Goal: Transaction & Acquisition: Purchase product/service

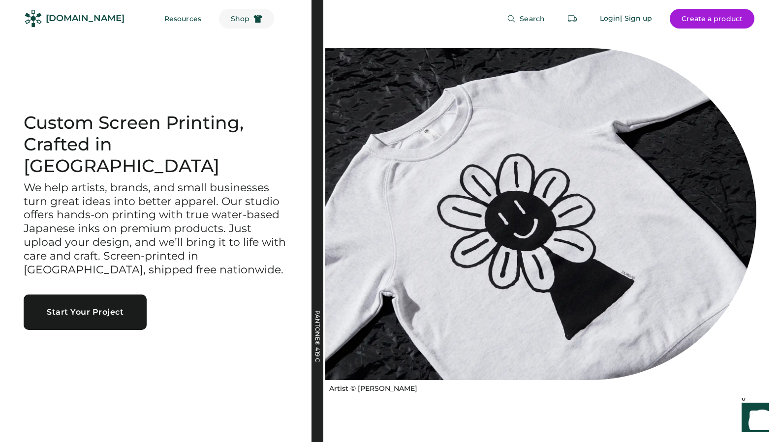
click at [231, 20] on span "Shop" at bounding box center [240, 18] width 19 height 7
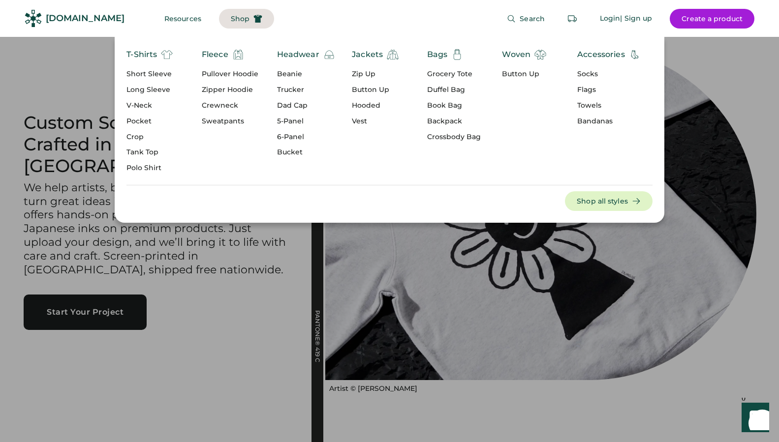
click at [357, 70] on div "Zip Up" at bounding box center [375, 74] width 47 height 10
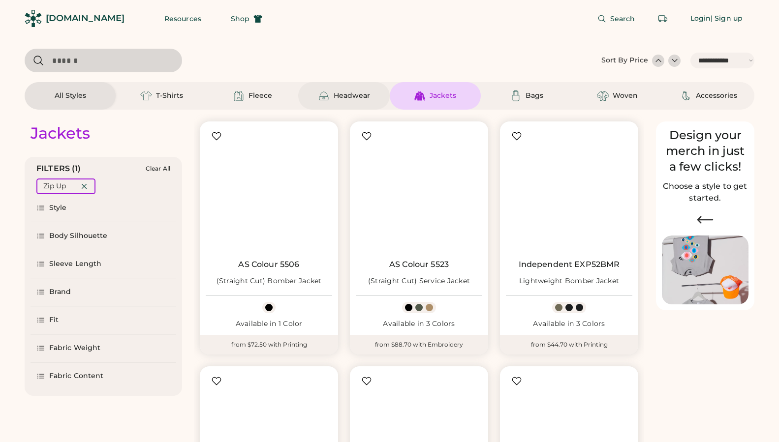
select select "*****"
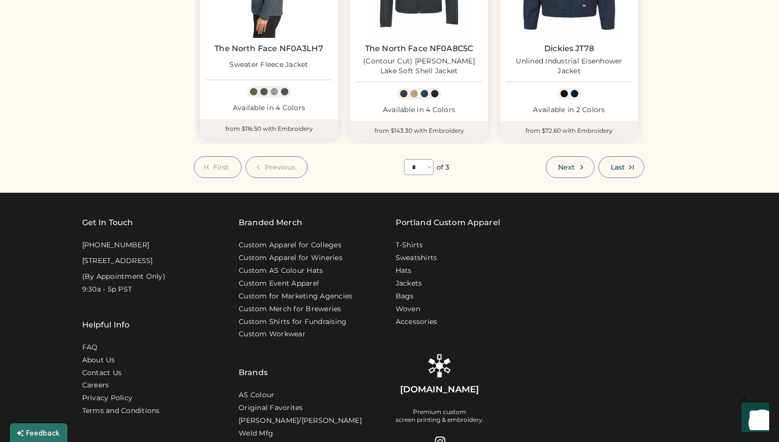
scroll to position [969, 0]
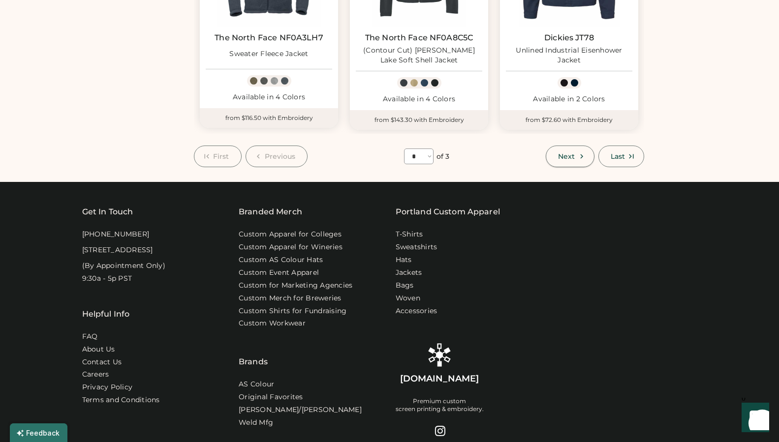
click at [579, 161] on button "Next" at bounding box center [570, 157] width 48 height 22
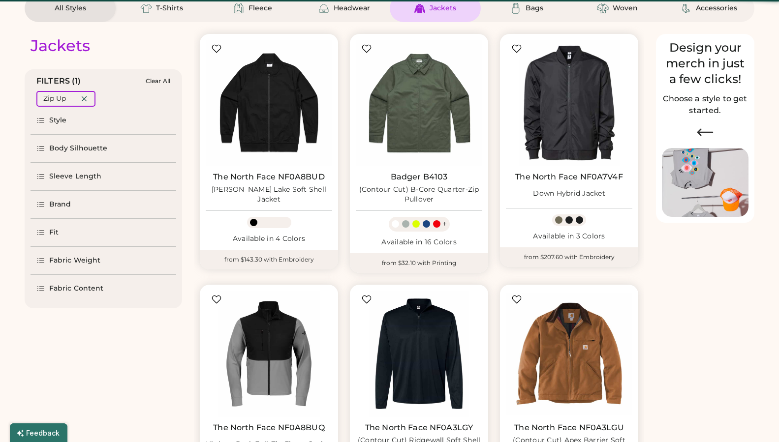
scroll to position [43, 0]
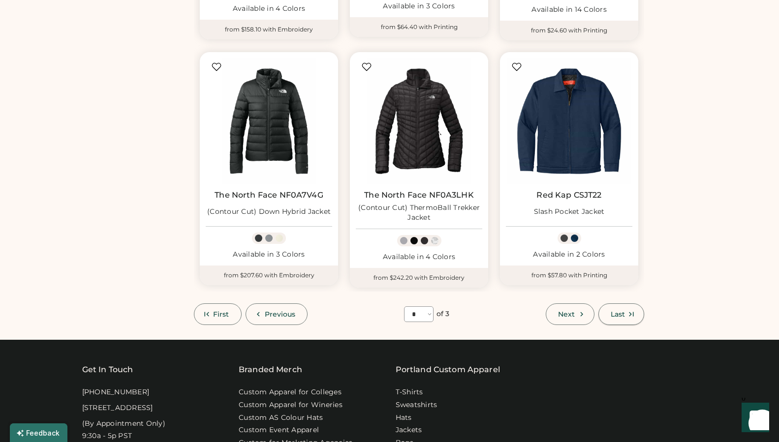
click at [627, 310] on icon at bounding box center [631, 314] width 9 height 9
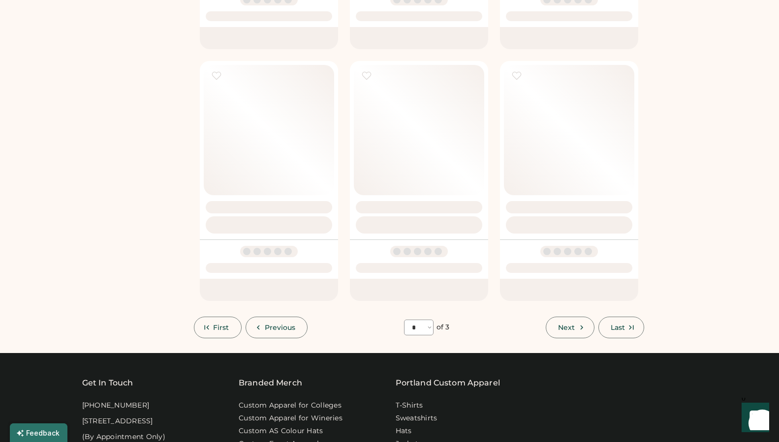
select select "*"
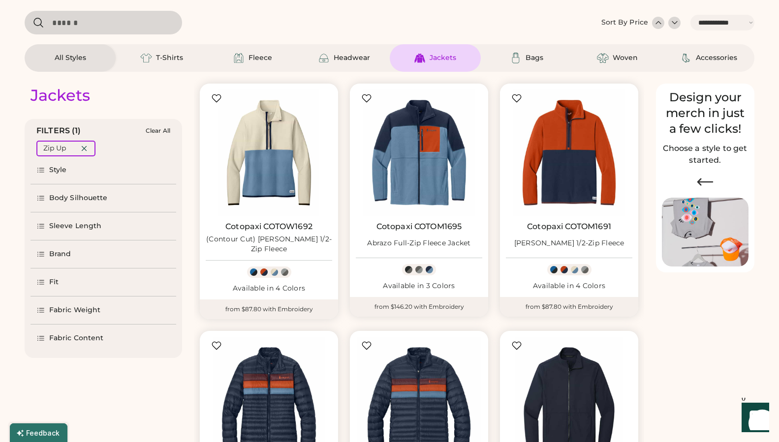
scroll to position [34, 0]
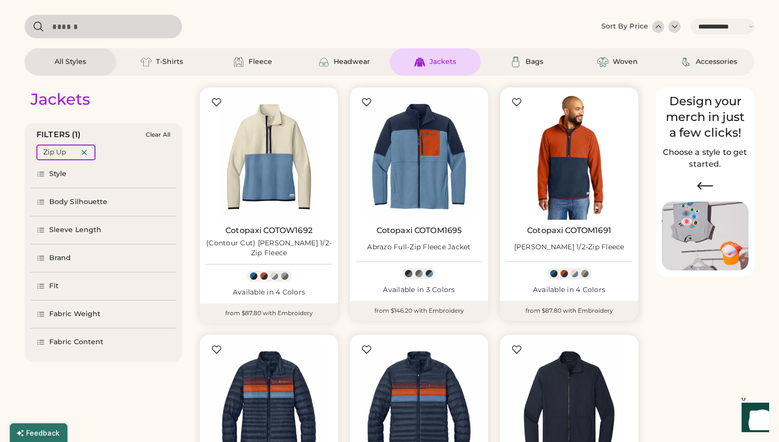
click at [593, 170] on img at bounding box center [569, 156] width 126 height 126
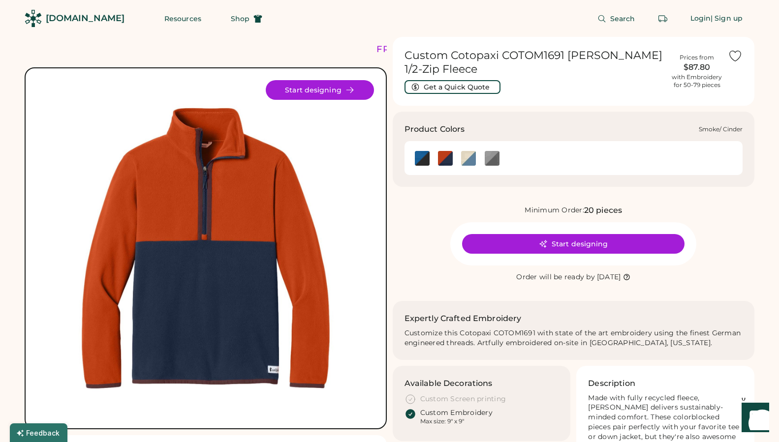
click at [496, 160] on img at bounding box center [492, 158] width 15 height 15
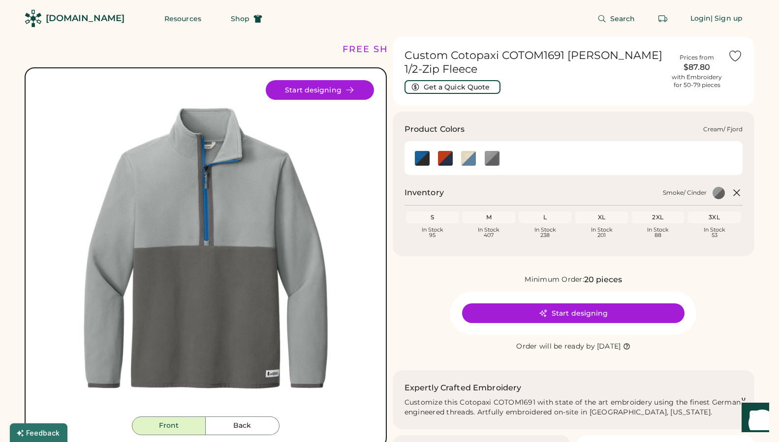
click at [465, 157] on img at bounding box center [468, 158] width 15 height 15
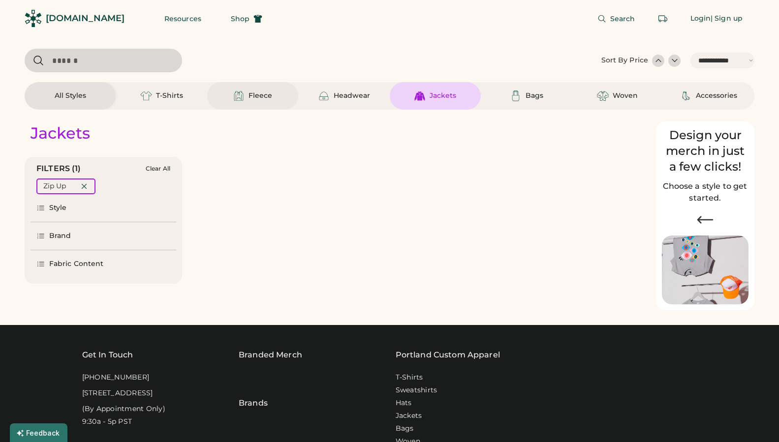
select select "*****"
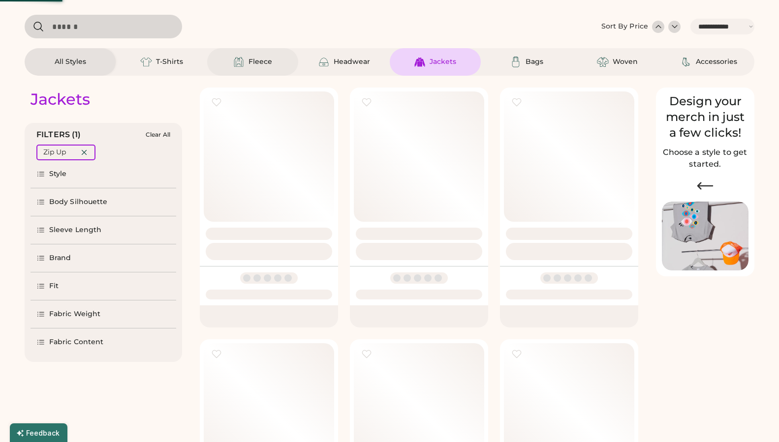
select select "*"
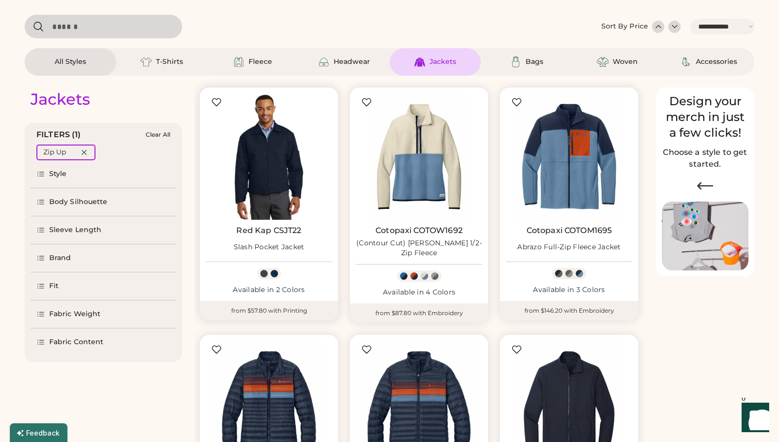
click at [288, 140] on img at bounding box center [269, 156] width 126 height 126
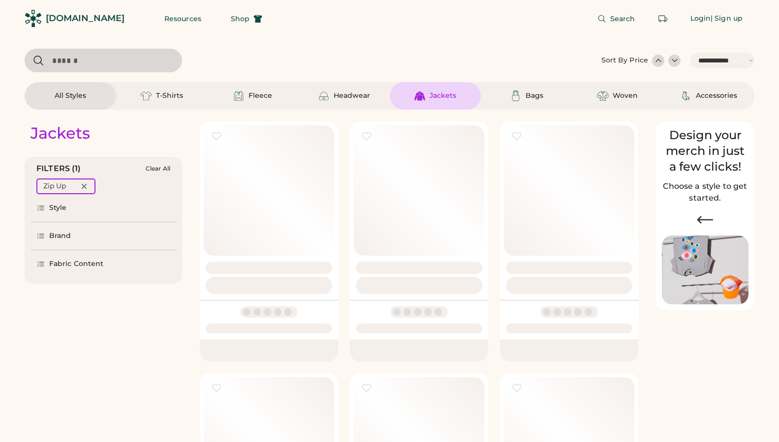
select select "*****"
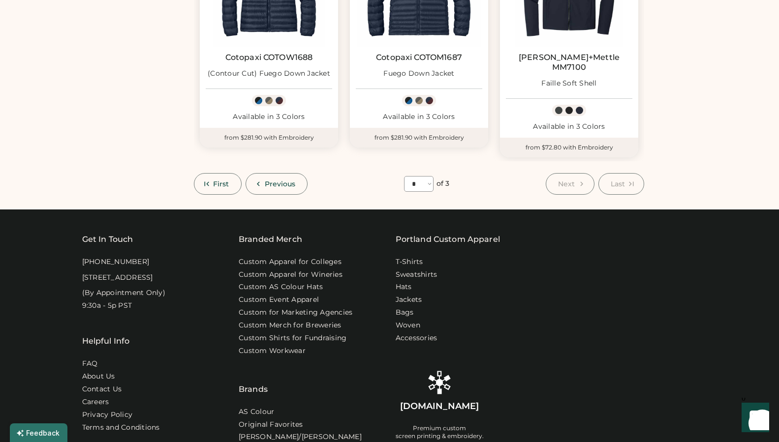
scroll to position [345, 0]
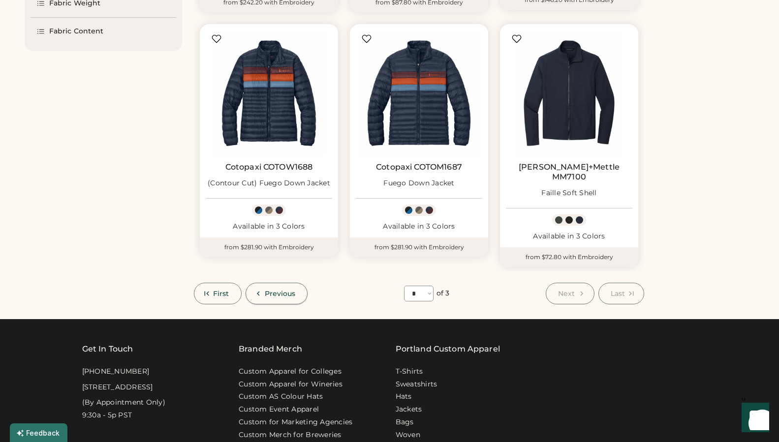
click at [281, 283] on button "Previous" at bounding box center [277, 294] width 62 height 22
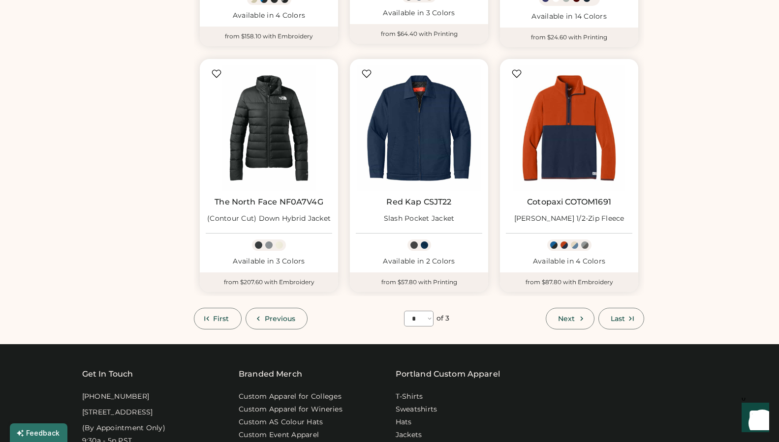
scroll to position [843, 0]
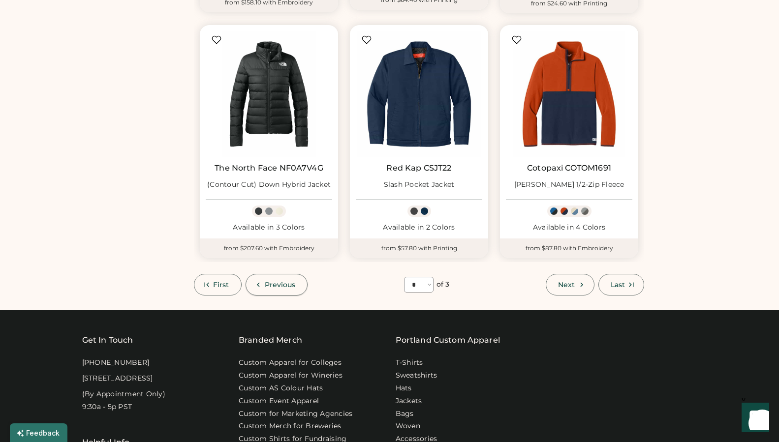
click at [287, 282] on span "Previous" at bounding box center [280, 284] width 31 height 7
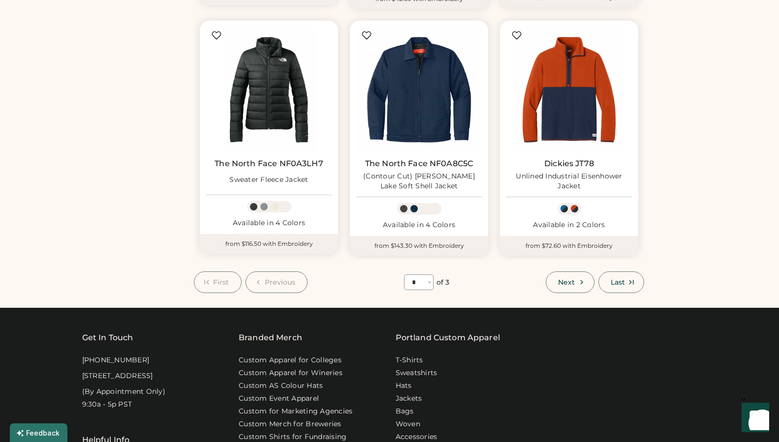
select select "*"
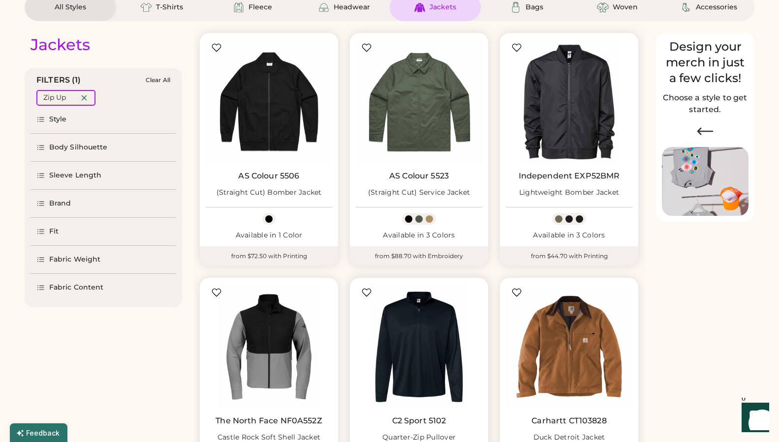
scroll to position [88, 0]
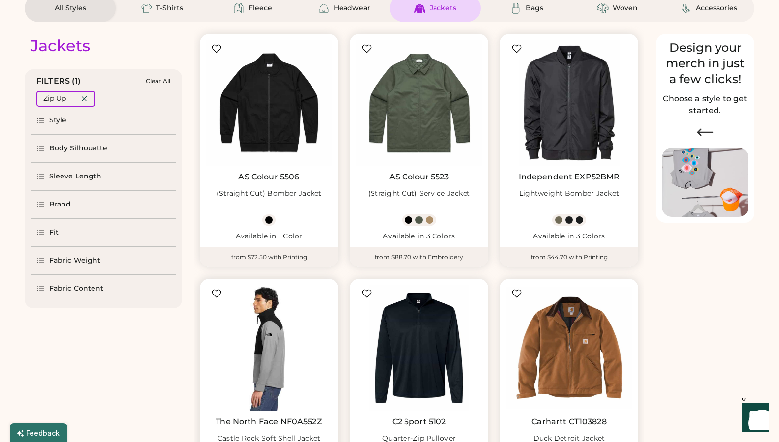
click at [294, 311] on img at bounding box center [269, 348] width 126 height 126
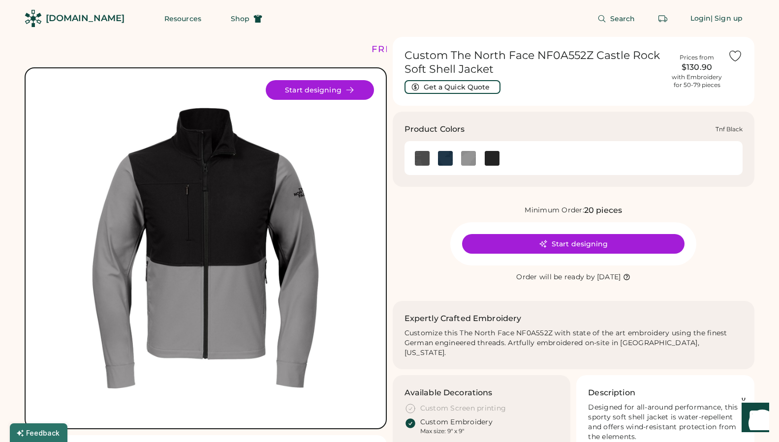
click at [490, 161] on img at bounding box center [492, 158] width 15 height 15
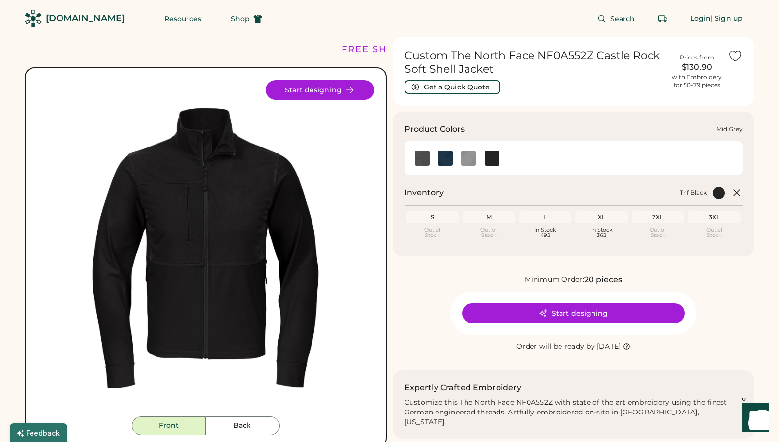
click at [473, 158] on img at bounding box center [468, 158] width 15 height 15
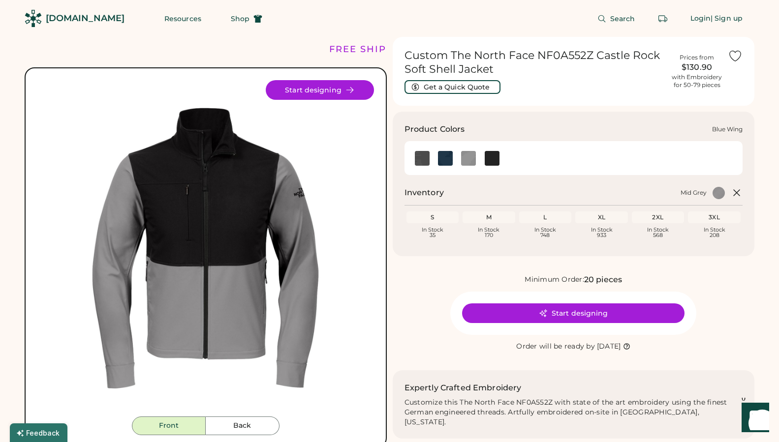
click at [444, 163] on img at bounding box center [445, 158] width 15 height 15
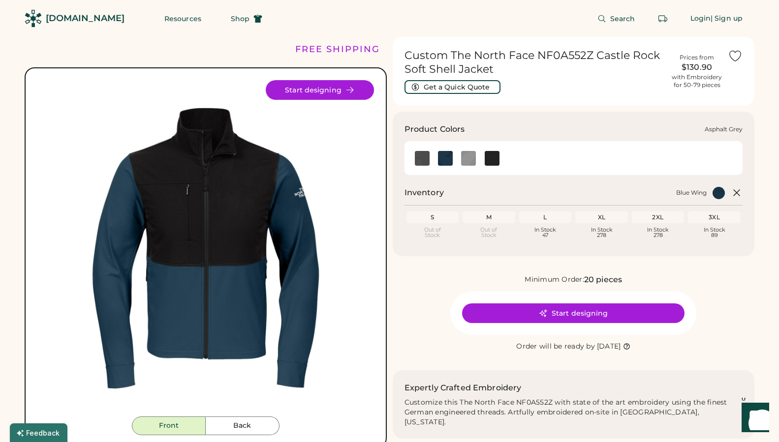
click at [414, 162] on div at bounding box center [421, 158] width 23 height 15
click at [419, 160] on img at bounding box center [422, 158] width 15 height 15
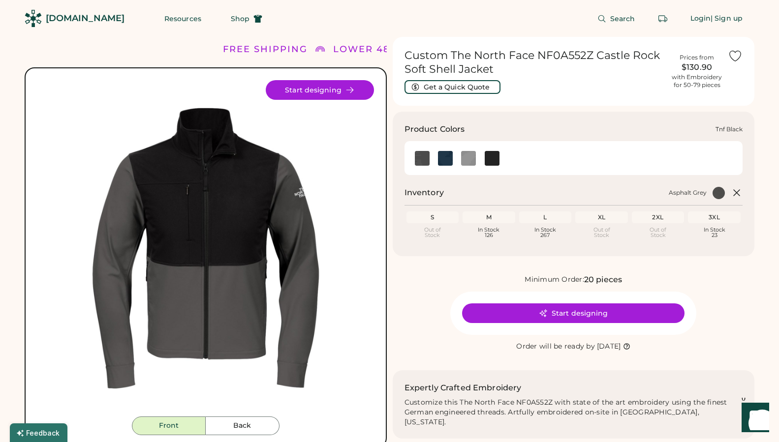
click at [496, 160] on img at bounding box center [492, 158] width 15 height 15
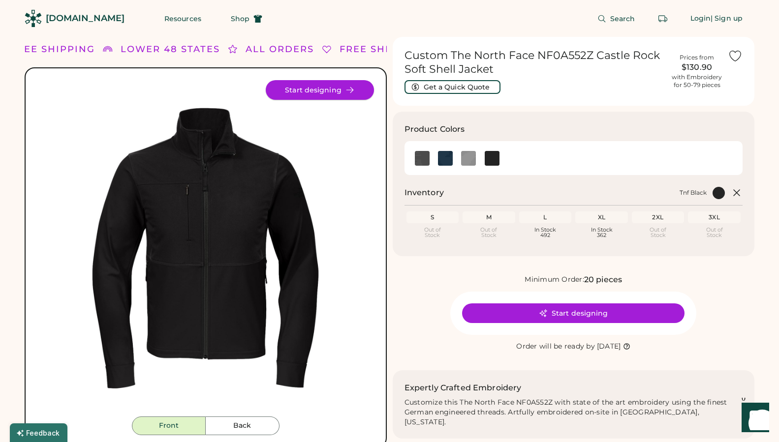
click at [324, 94] on button "Start designing" at bounding box center [320, 90] width 108 height 20
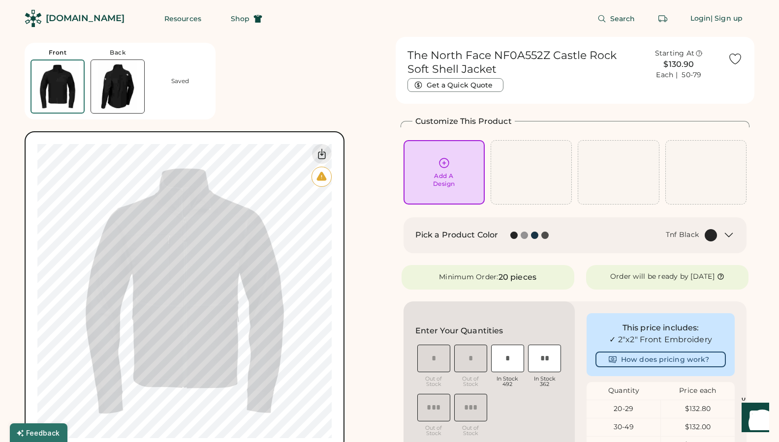
click at [125, 89] on img at bounding box center [117, 86] width 53 height 53
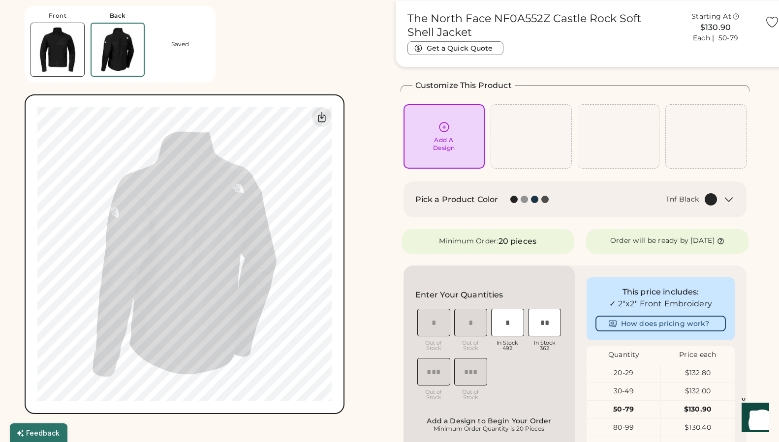
scroll to position [37, 0]
click at [55, 48] on img at bounding box center [57, 49] width 53 height 53
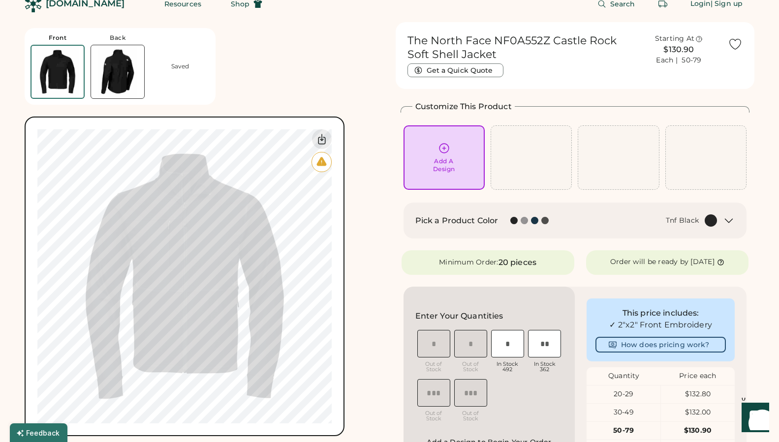
scroll to position [9, 0]
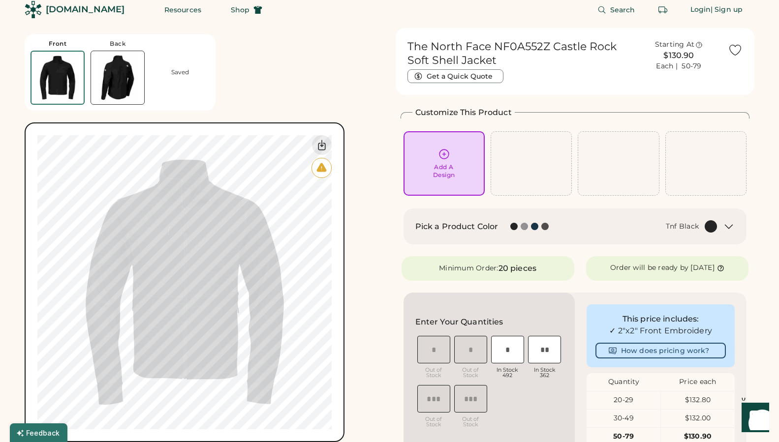
click at [123, 71] on img at bounding box center [117, 77] width 53 height 53
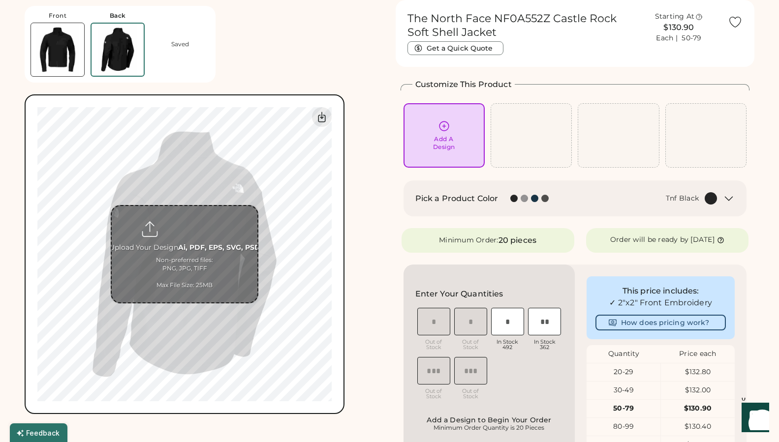
scroll to position [0, 0]
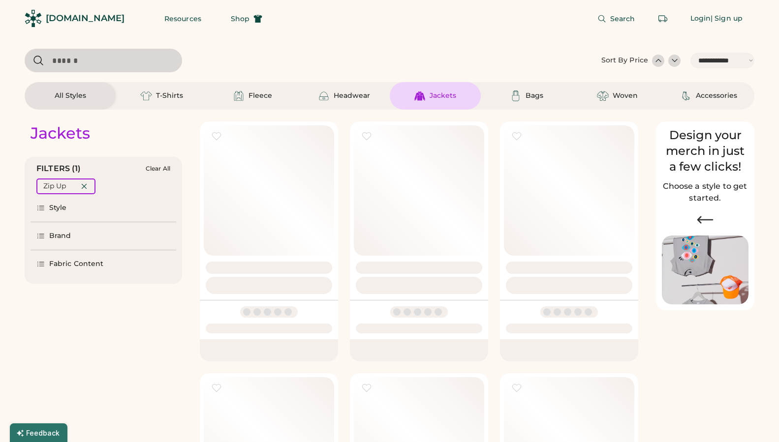
select select "*****"
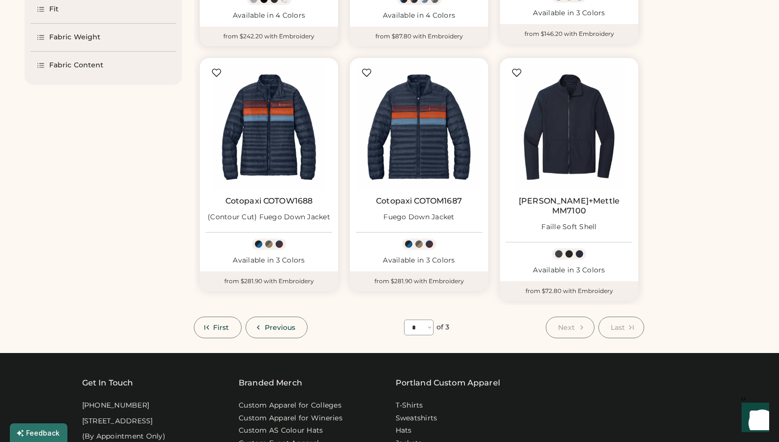
scroll to position [312, 0]
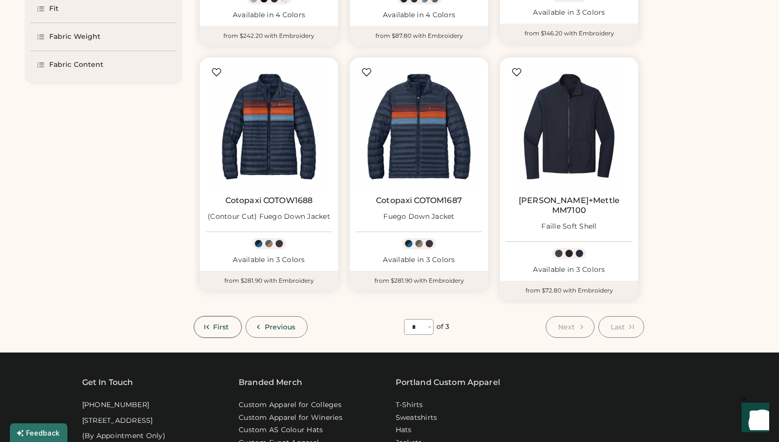
click at [223, 324] on span "First" at bounding box center [221, 327] width 16 height 7
select select "*"
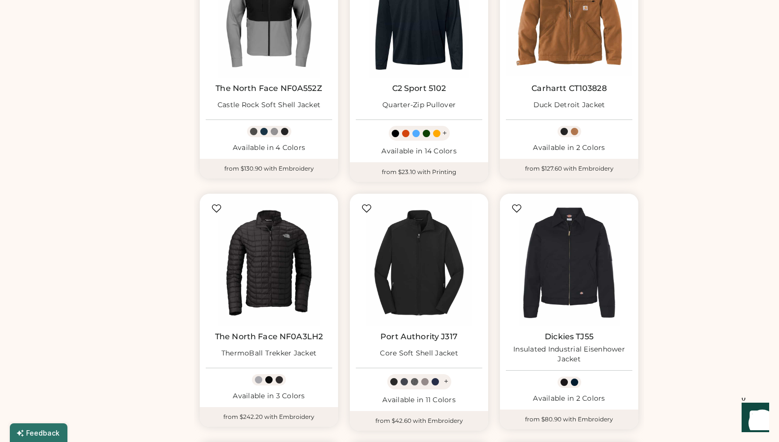
scroll to position [422, 0]
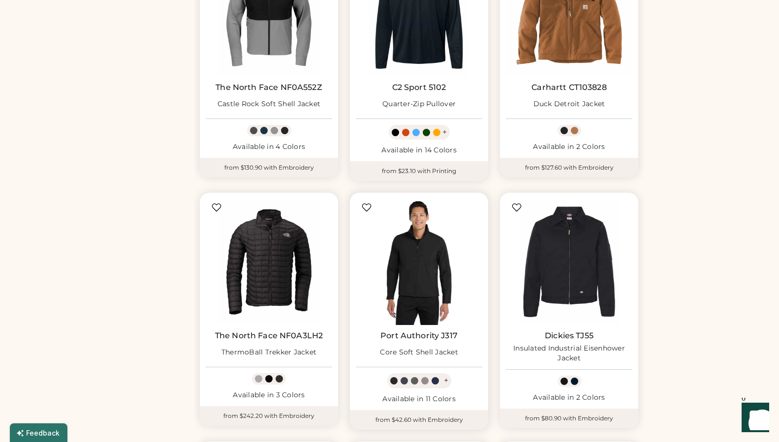
click at [439, 273] on img at bounding box center [419, 262] width 126 height 126
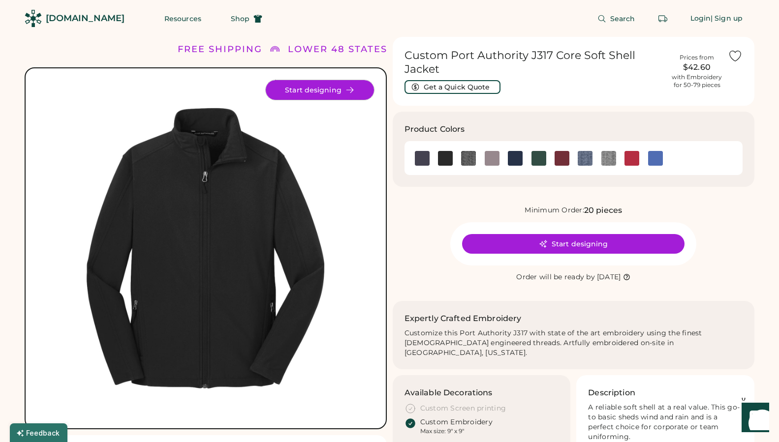
click at [340, 90] on button "Start designing" at bounding box center [320, 90] width 108 height 20
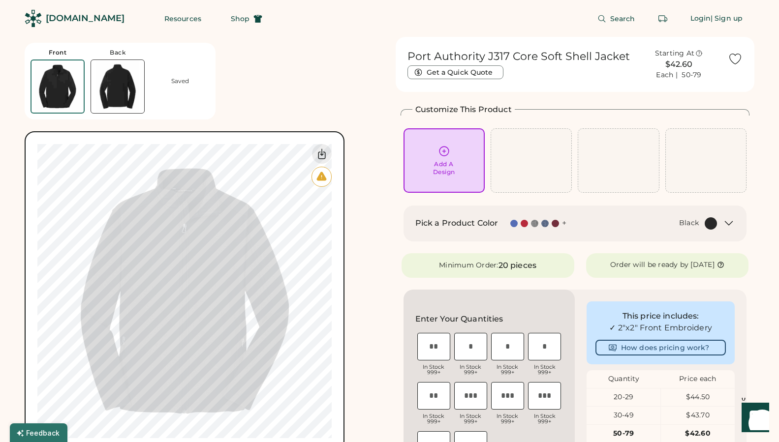
click at [126, 87] on img at bounding box center [117, 86] width 53 height 53
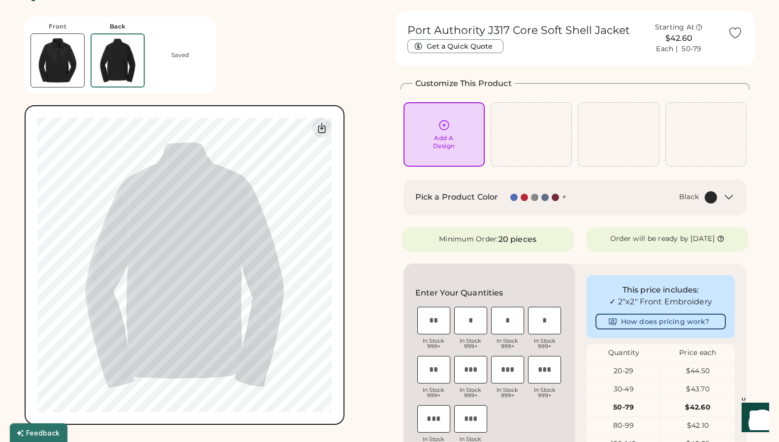
scroll to position [37, 0]
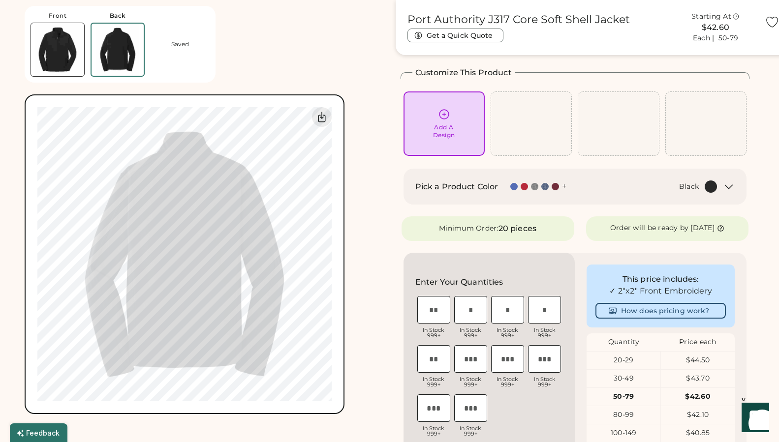
click at [56, 56] on img at bounding box center [57, 49] width 53 height 53
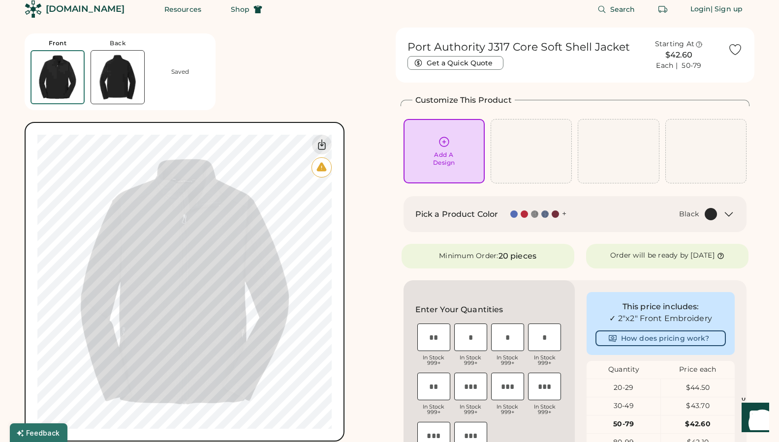
scroll to position [9, 0]
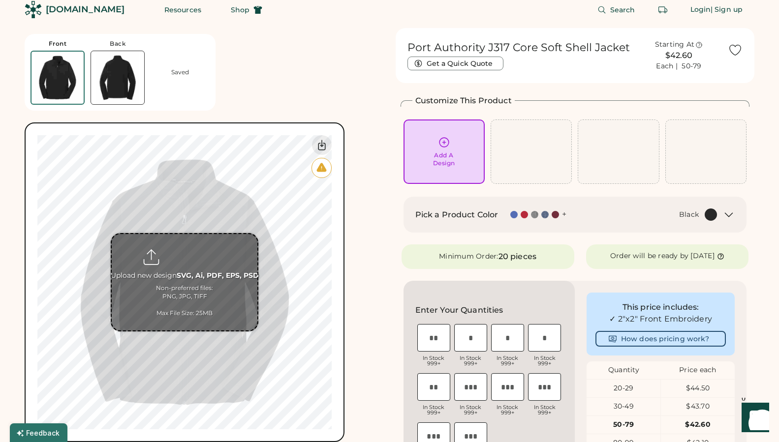
click at [323, 168] on icon at bounding box center [322, 167] width 10 height 9
click at [322, 170] on icon at bounding box center [321, 167] width 11 height 11
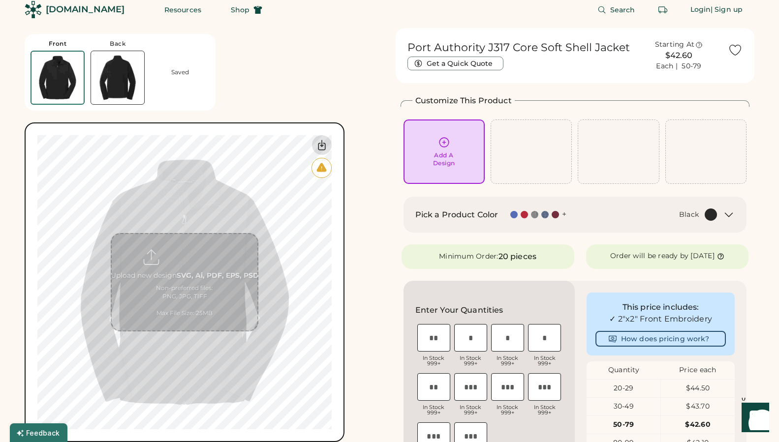
click at [328, 145] on div at bounding box center [322, 145] width 20 height 20
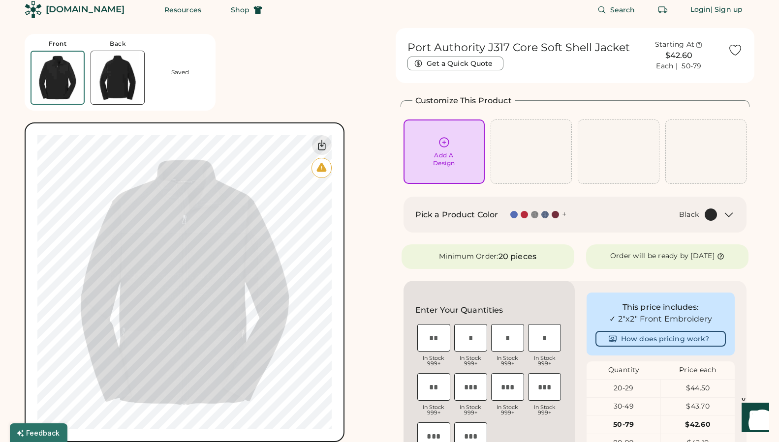
click at [127, 82] on img at bounding box center [117, 77] width 53 height 53
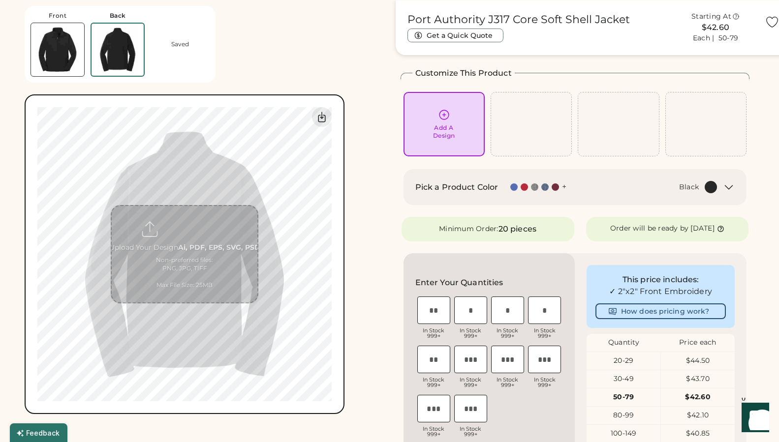
scroll to position [37, 0]
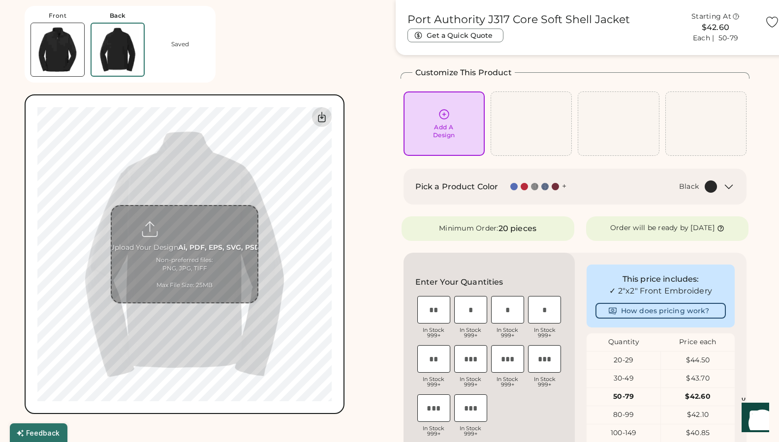
click at [321, 122] on icon at bounding box center [322, 117] width 12 height 12
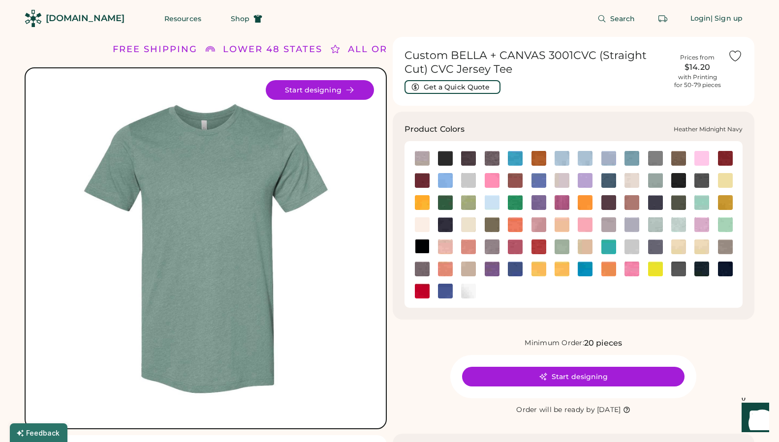
click at [652, 204] on img at bounding box center [655, 202] width 15 height 15
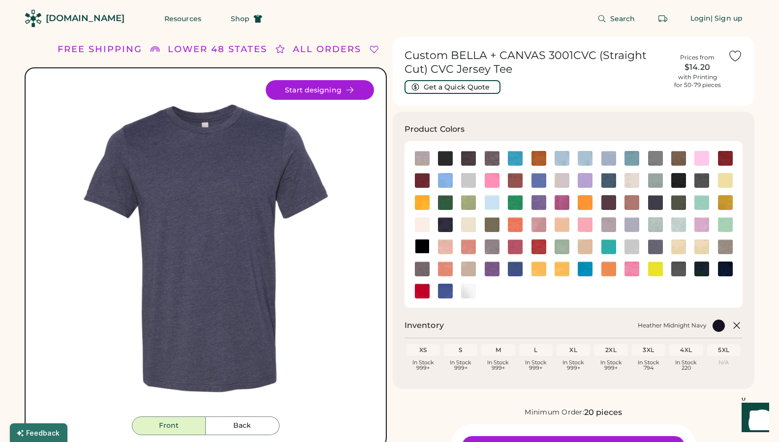
scroll to position [0, 0]
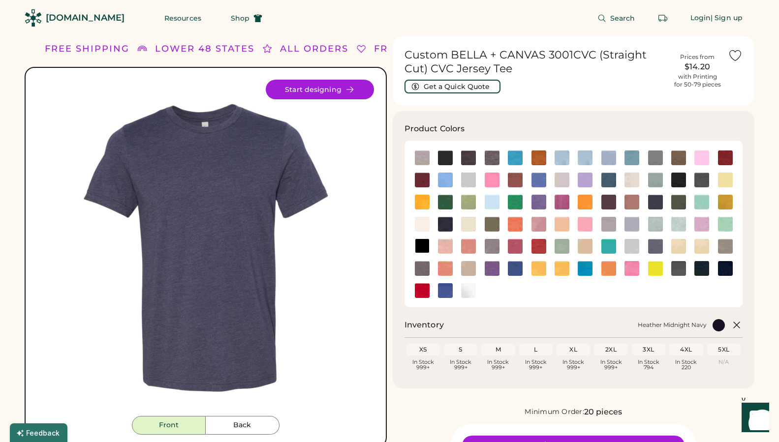
click at [322, 95] on button "Start designing" at bounding box center [320, 90] width 108 height 20
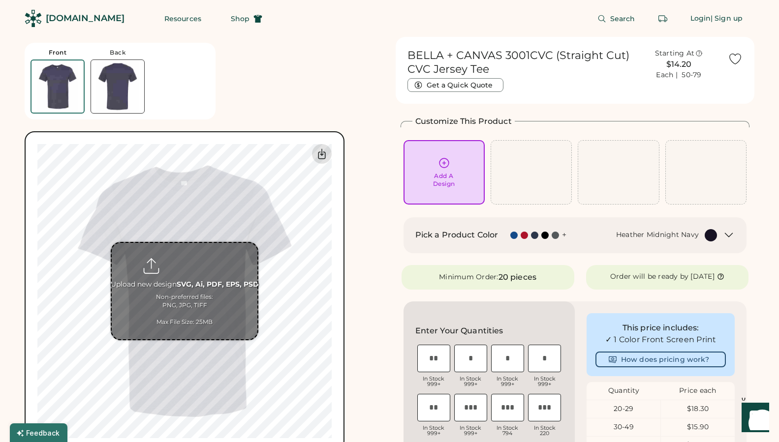
click at [327, 153] on icon at bounding box center [322, 154] width 12 height 12
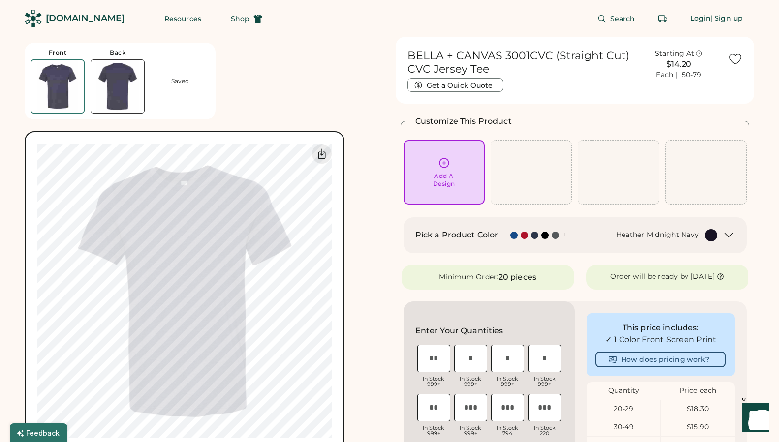
click at [122, 87] on img at bounding box center [117, 86] width 53 height 53
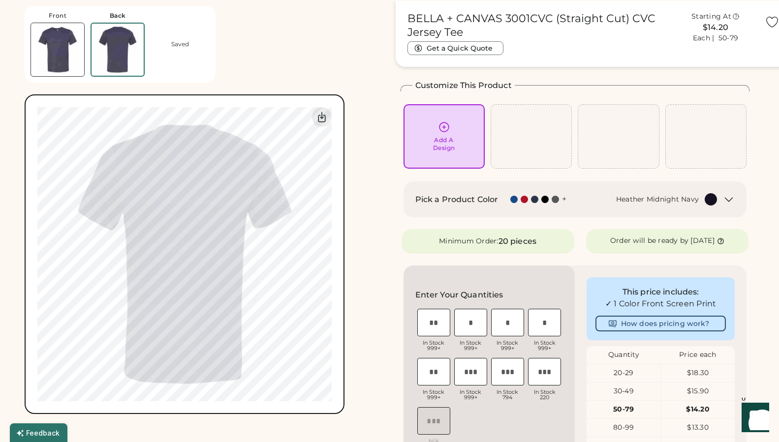
scroll to position [37, 0]
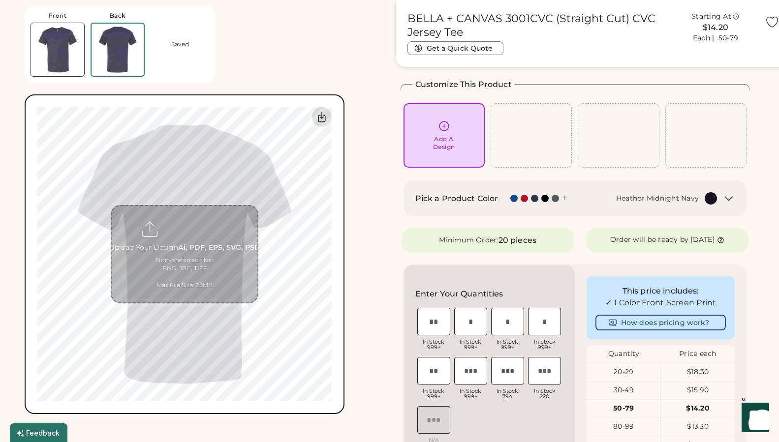
click at [319, 114] on icon at bounding box center [322, 117] width 12 height 12
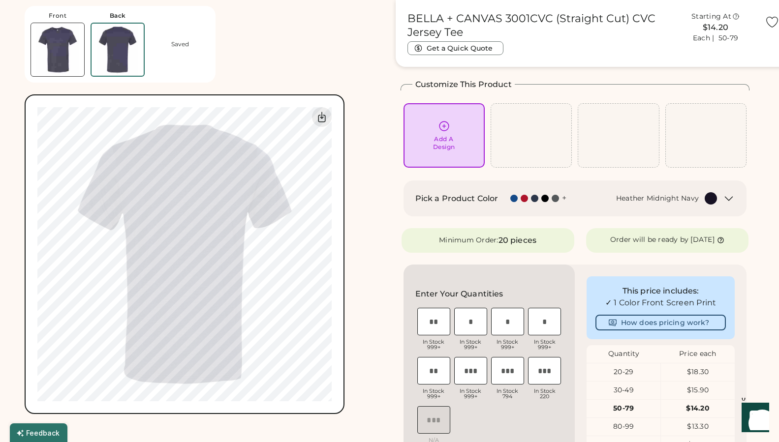
scroll to position [0, 0]
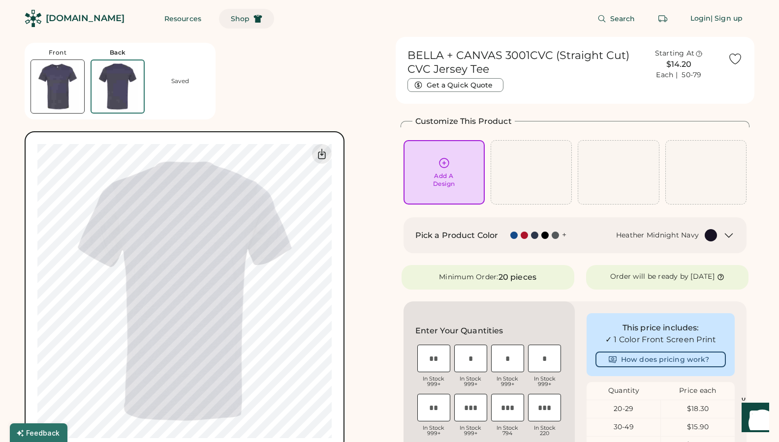
click at [253, 17] on icon at bounding box center [257, 18] width 9 height 9
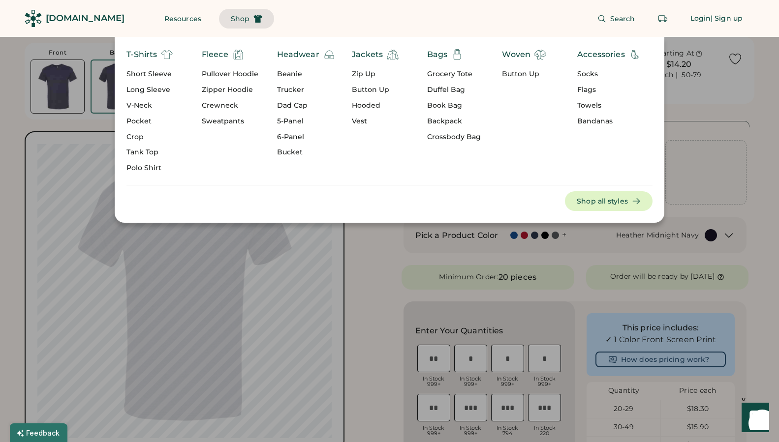
click at [299, 103] on div "Dad Cap" at bounding box center [306, 106] width 58 height 10
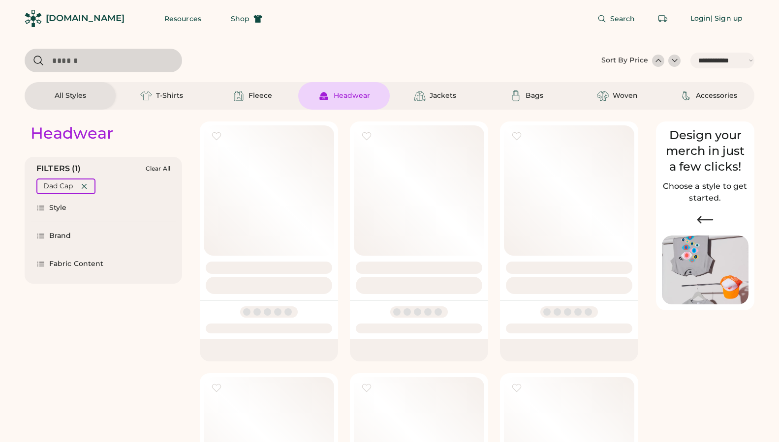
select select "*****"
select select "*"
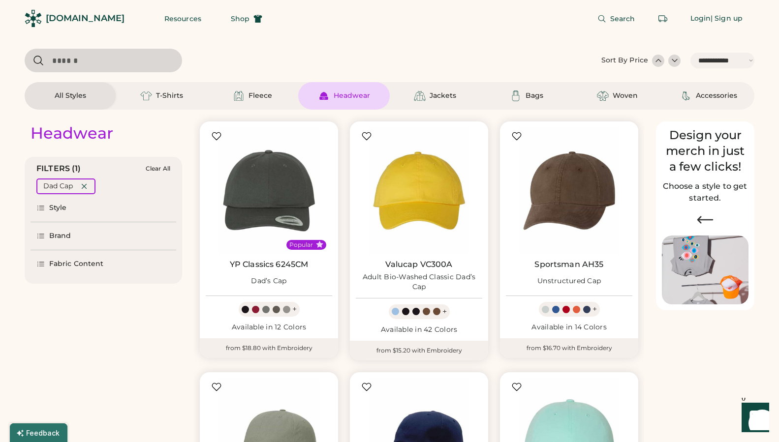
scroll to position [127, 0]
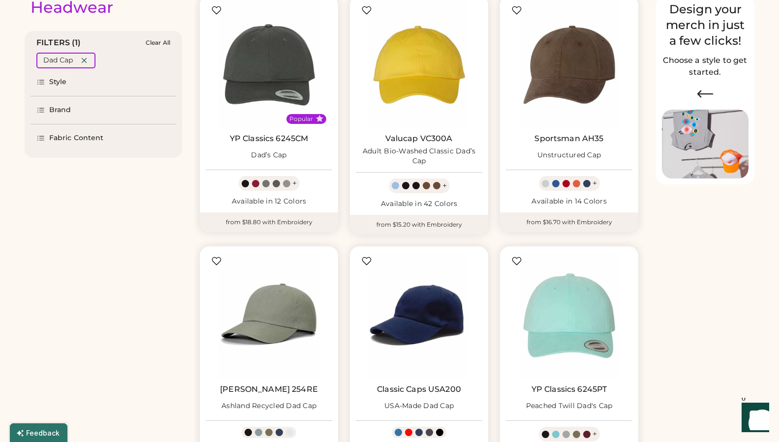
select select "*****"
select select "*"
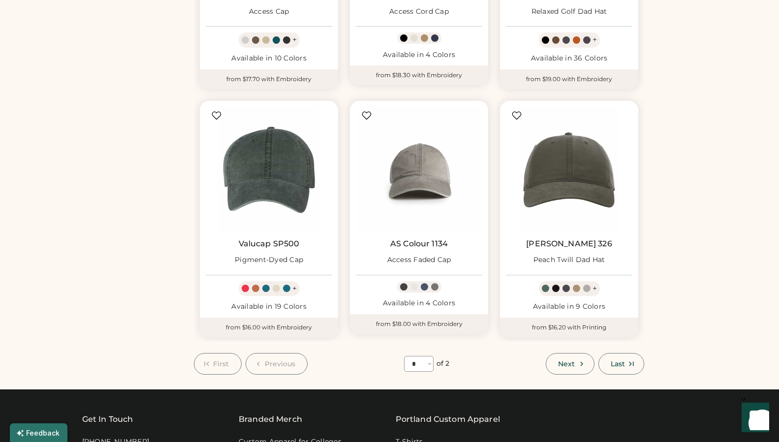
scroll to position [772, 0]
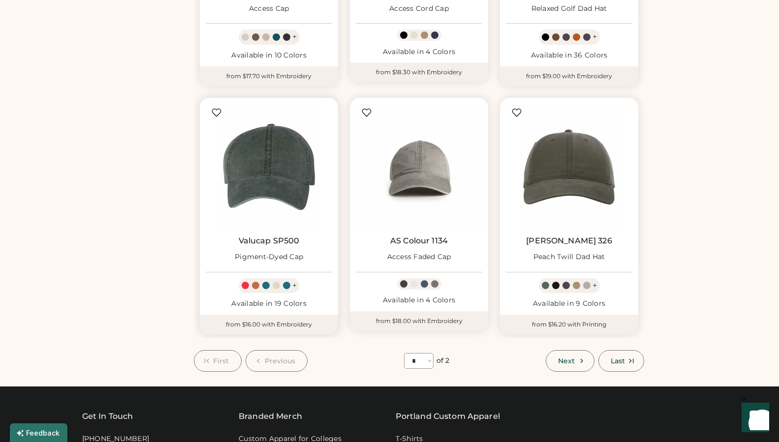
click at [288, 167] on img at bounding box center [269, 167] width 126 height 126
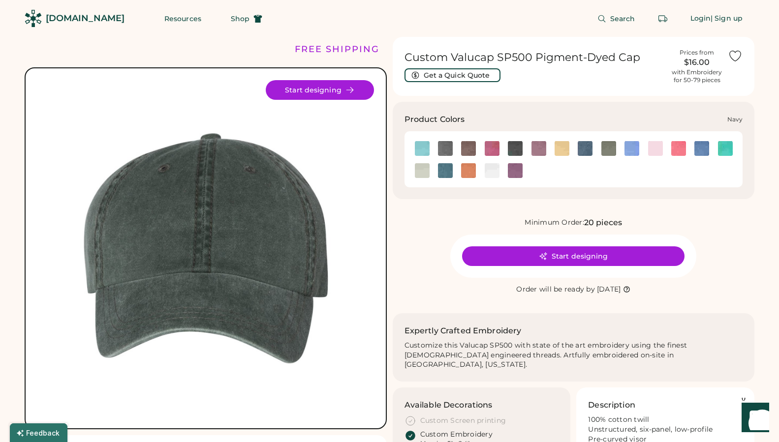
click at [586, 152] on img at bounding box center [585, 148] width 15 height 15
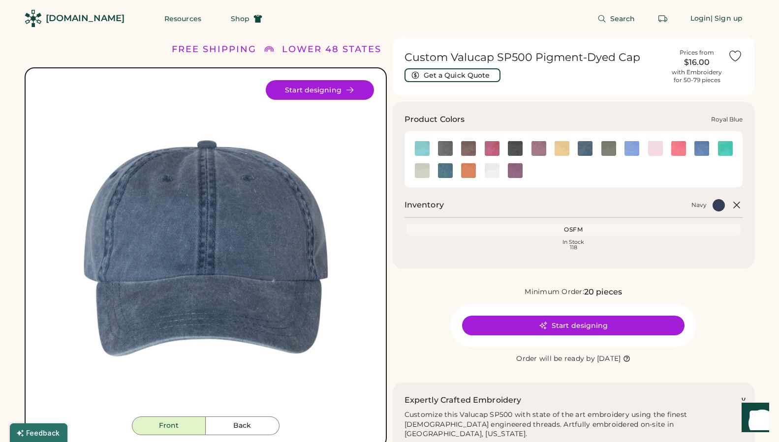
click at [705, 149] on img at bounding box center [701, 148] width 15 height 15
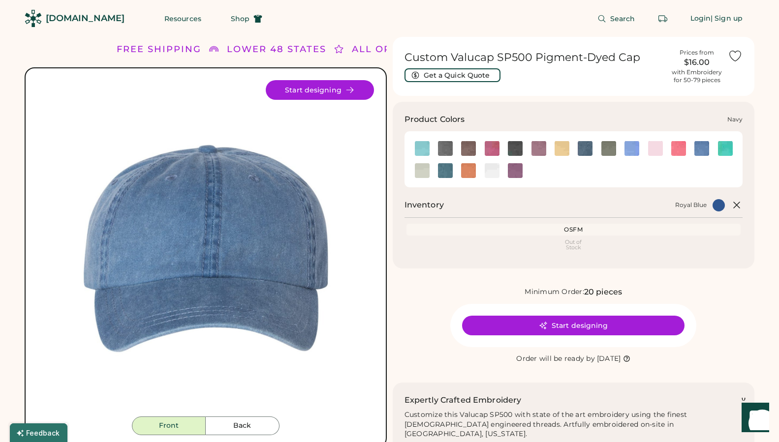
click at [583, 151] on img at bounding box center [585, 148] width 15 height 15
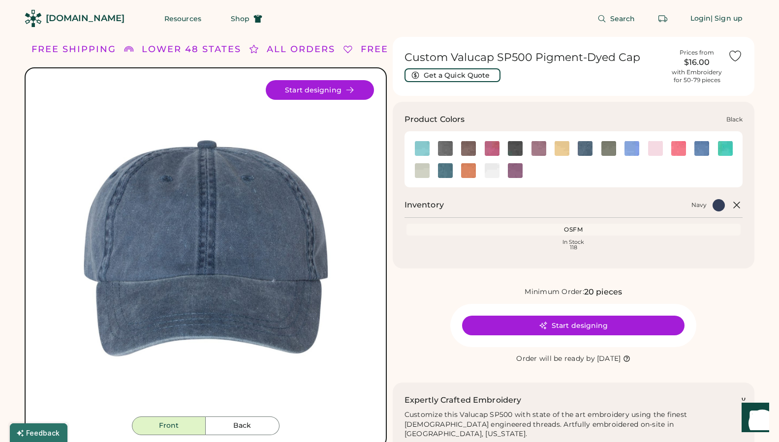
click at [444, 150] on img at bounding box center [445, 148] width 15 height 15
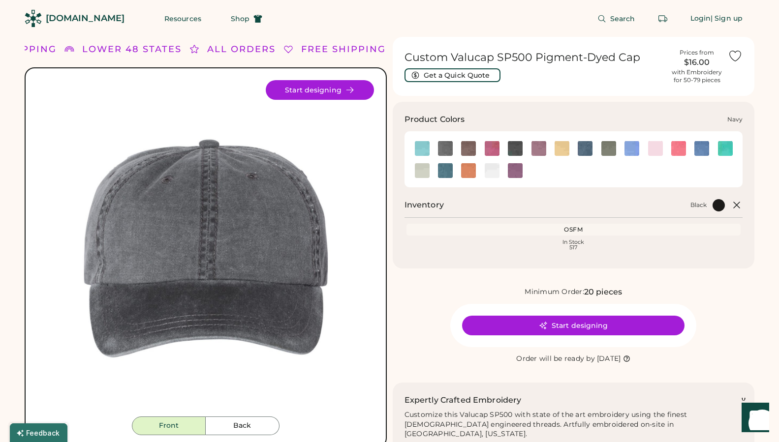
click at [582, 153] on img at bounding box center [585, 148] width 15 height 15
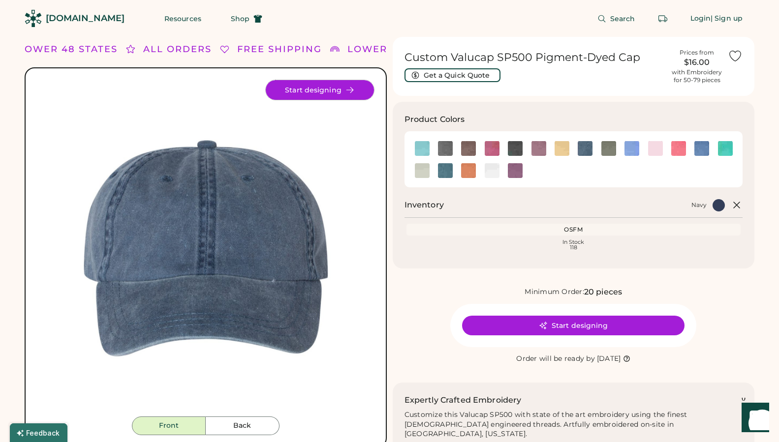
click at [315, 81] on button "Start designing" at bounding box center [320, 90] width 108 height 20
click at [317, 90] on button "Start designing" at bounding box center [320, 90] width 108 height 20
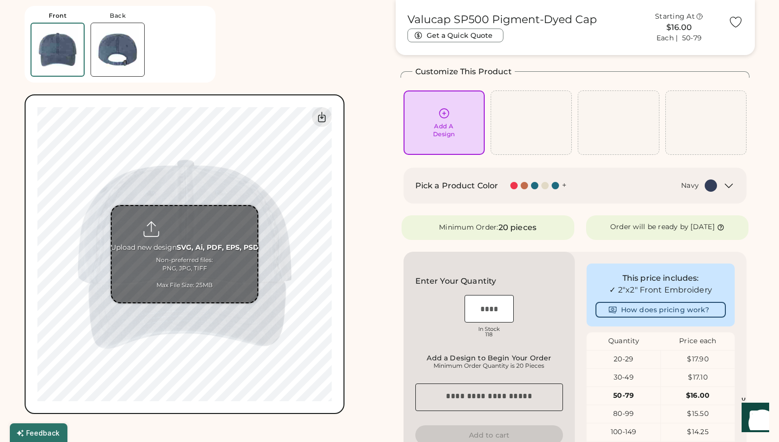
scroll to position [38, 0]
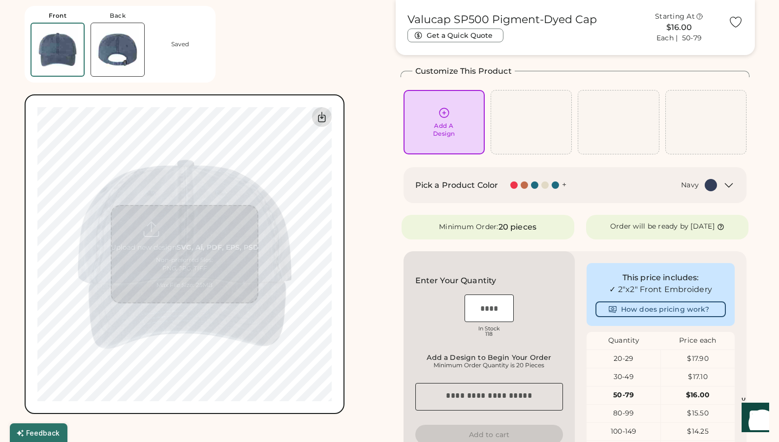
click at [321, 122] on icon at bounding box center [321, 117] width 7 height 10
